Goal: Navigation & Orientation: Find specific page/section

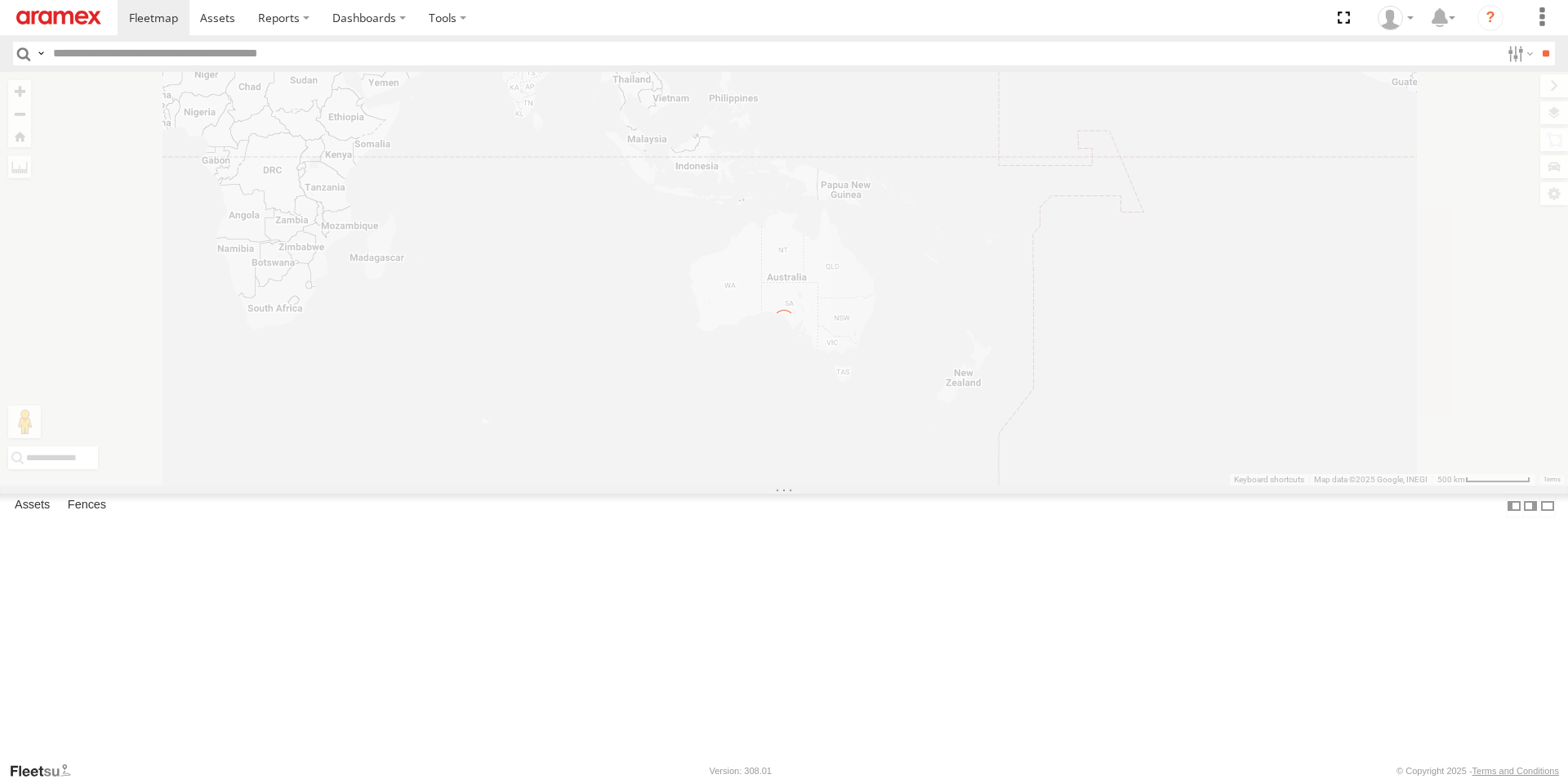
click at [0, 0] on label "Close" at bounding box center [0, 0] width 0 height 0
click at [1547, 30] on label at bounding box center [1542, 17] width 36 height 35
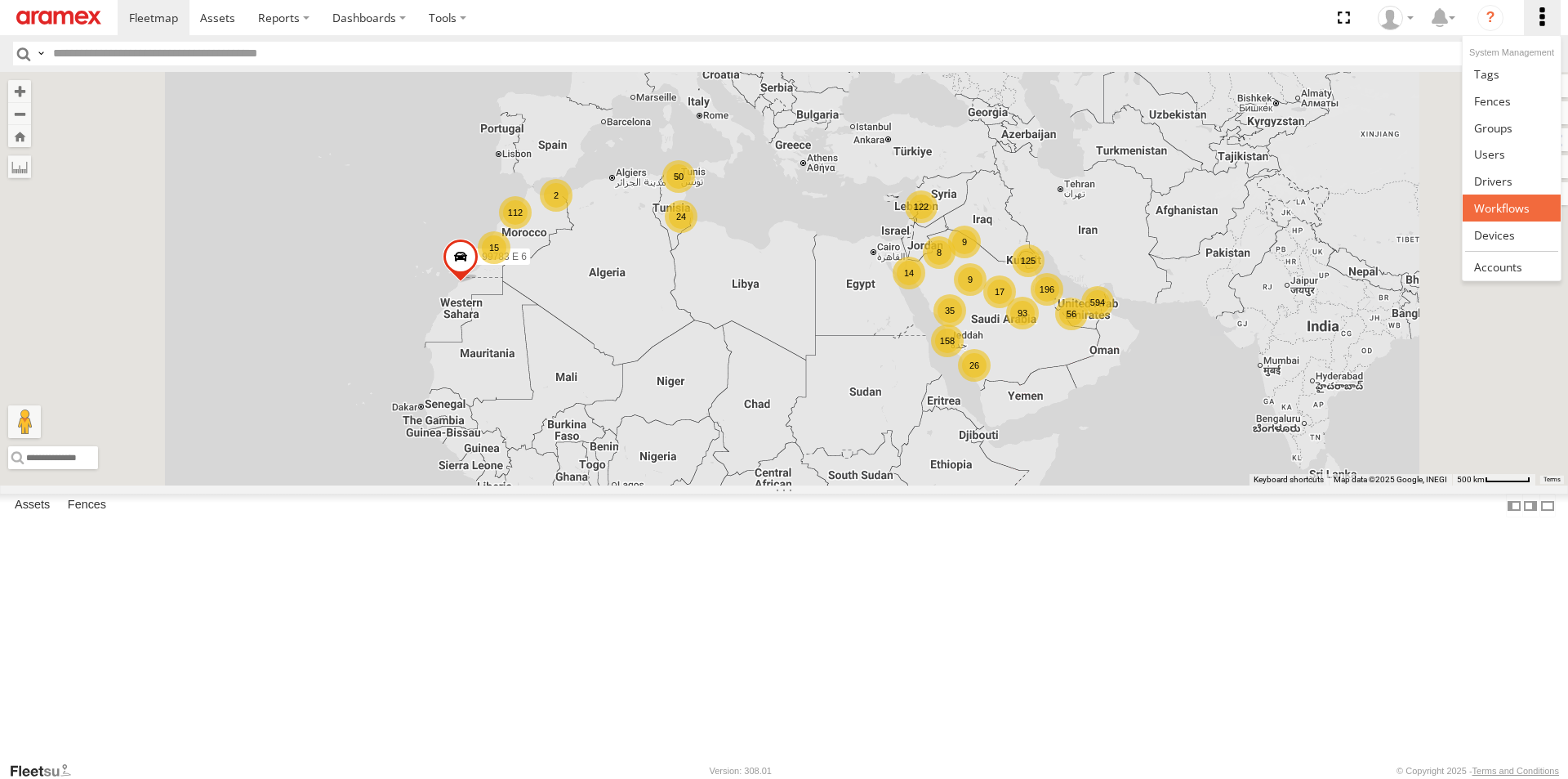
click at [1507, 207] on span at bounding box center [1501, 208] width 55 height 15
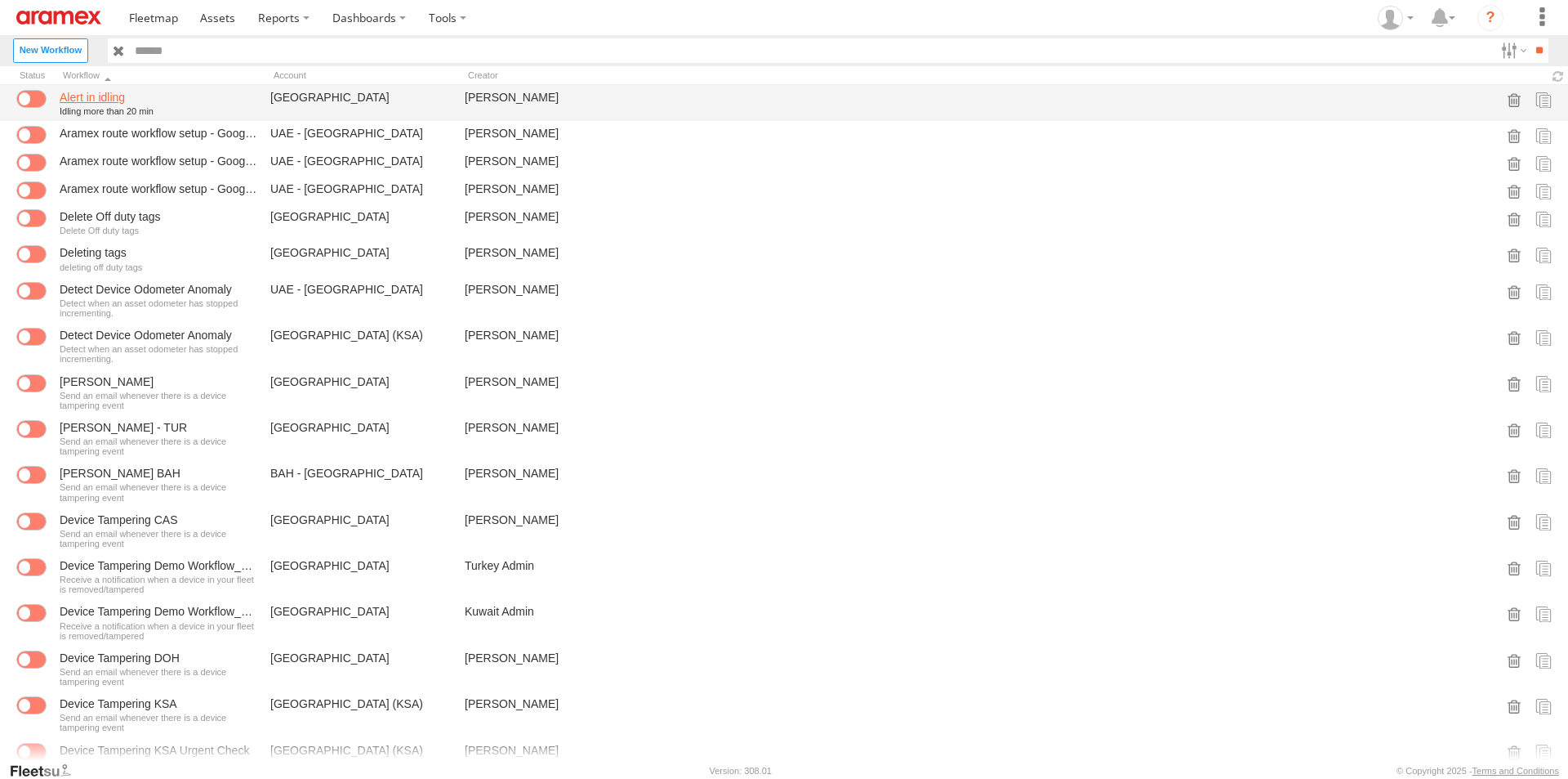
click at [98, 95] on link "Alert in idling" at bounding box center [158, 97] width 198 height 14
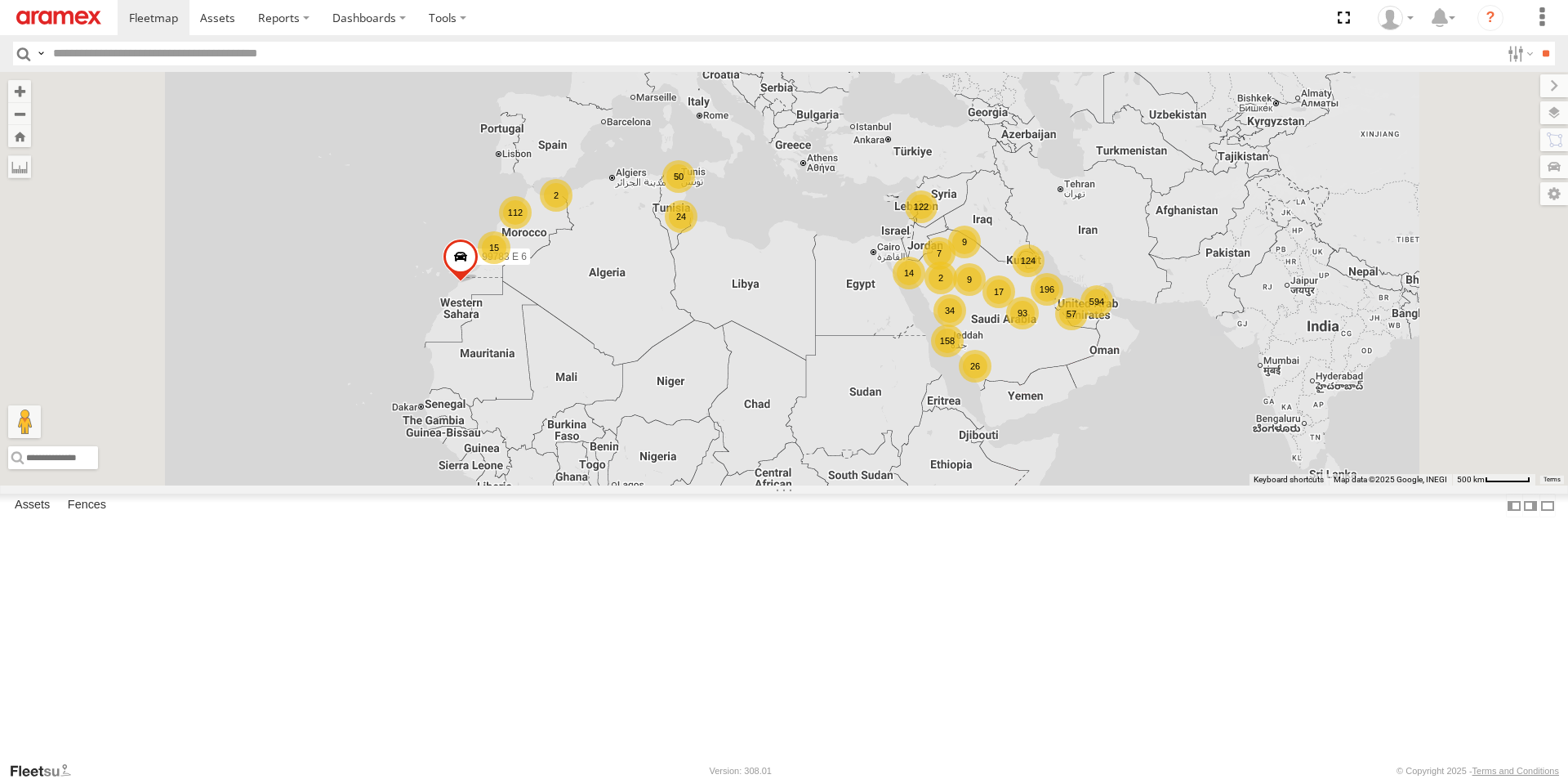
click at [0, 0] on label "Close" at bounding box center [0, 0] width 0 height 0
